Goal: Go to known website: Access a specific website the user already knows

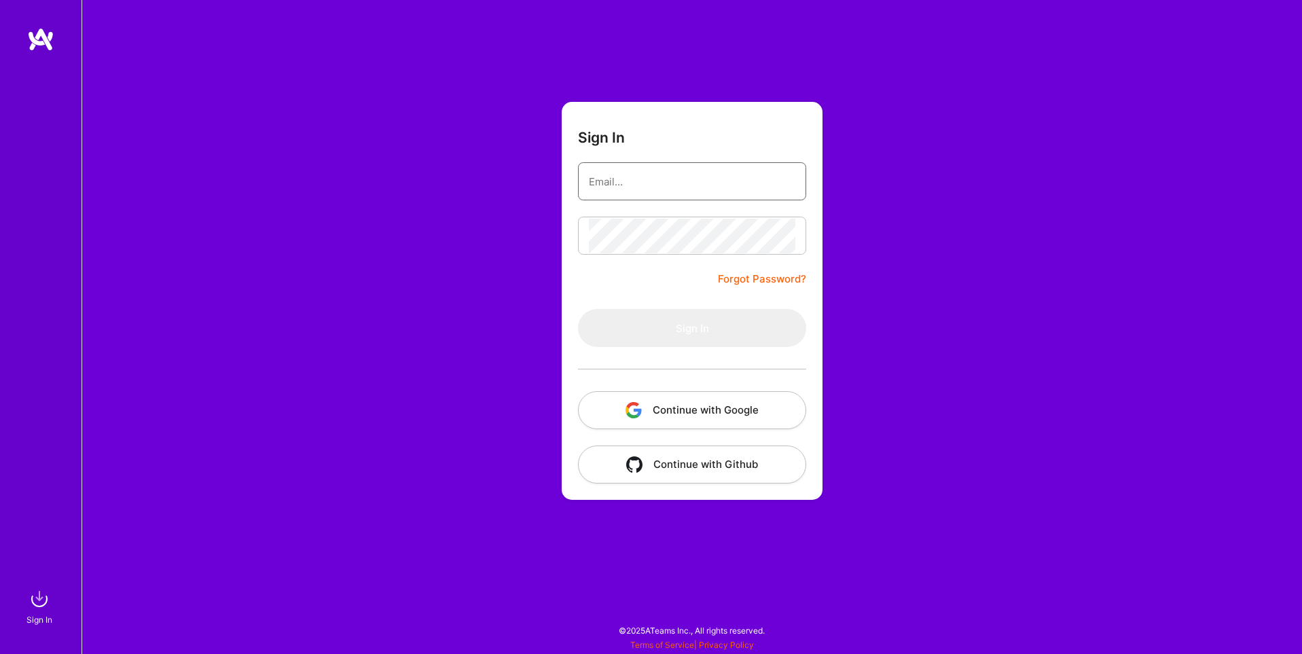
type input "[EMAIL_ADDRESS][DOMAIN_NAME]"
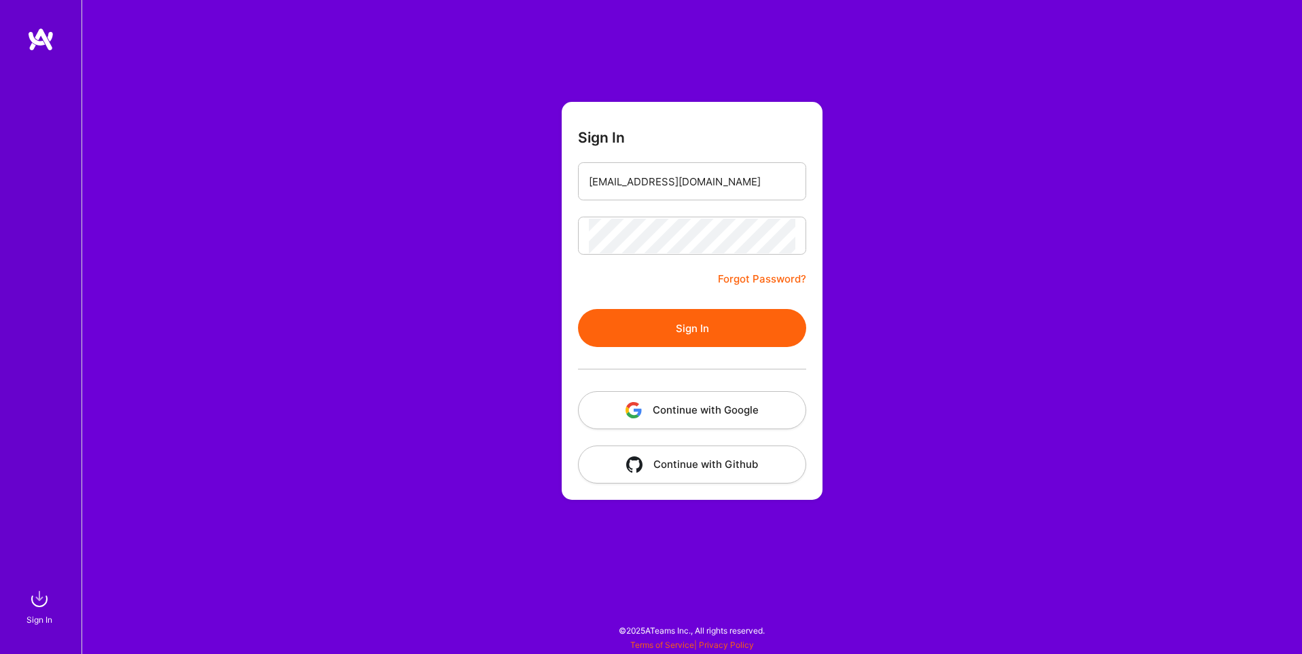
click at [732, 411] on button "Continue with Google" at bounding box center [692, 410] width 228 height 38
